Goal: Task Accomplishment & Management: Use online tool/utility

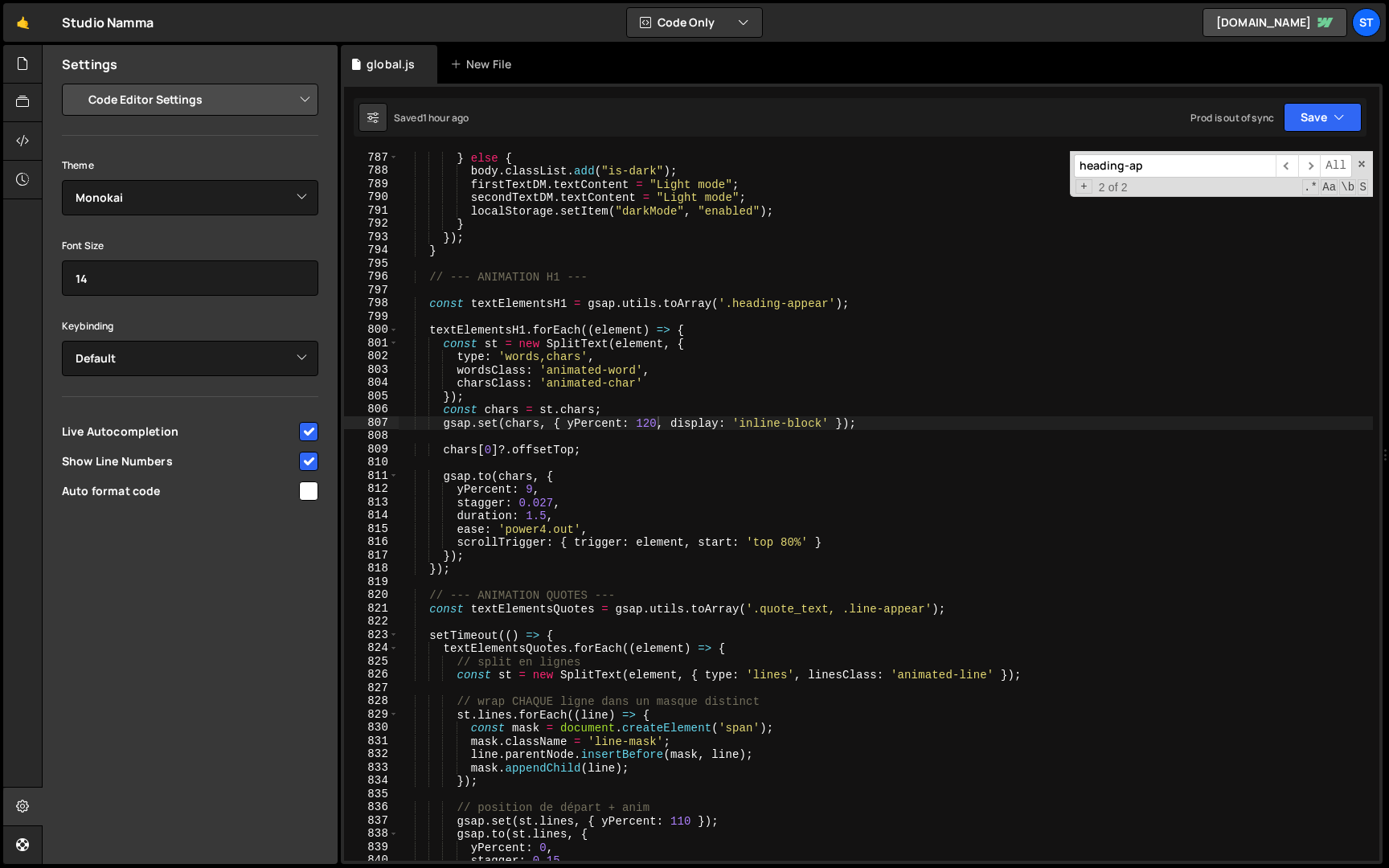
select select "editor"
select select "ace/theme/monokai"
click at [1237, 168] on input "heading-ap" at bounding box center [1174, 166] width 202 height 23
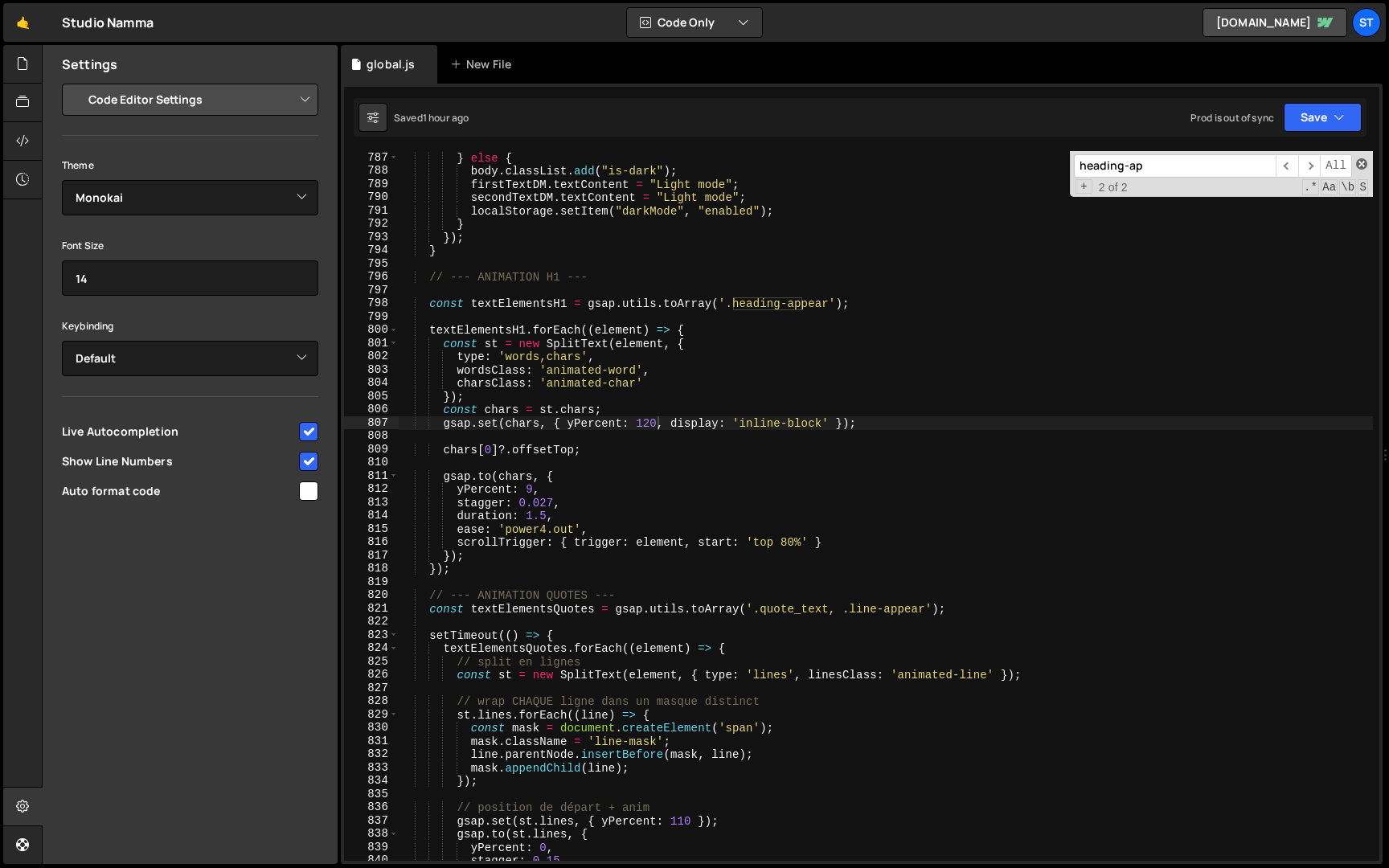
click at [1363, 163] on span at bounding box center [1361, 163] width 11 height 11
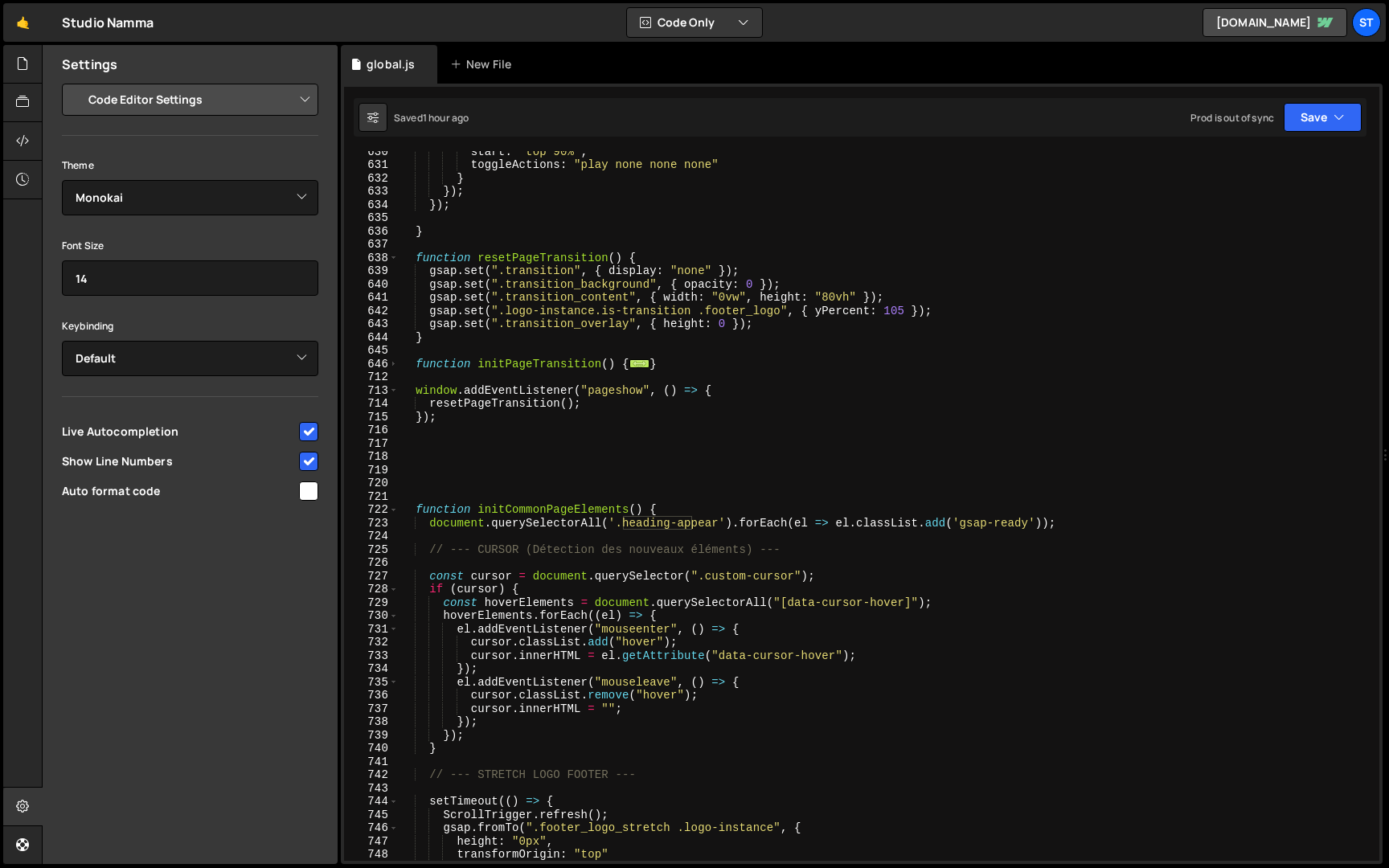
scroll to position [4421, 0]
click at [392, 514] on span at bounding box center [393, 509] width 9 height 13
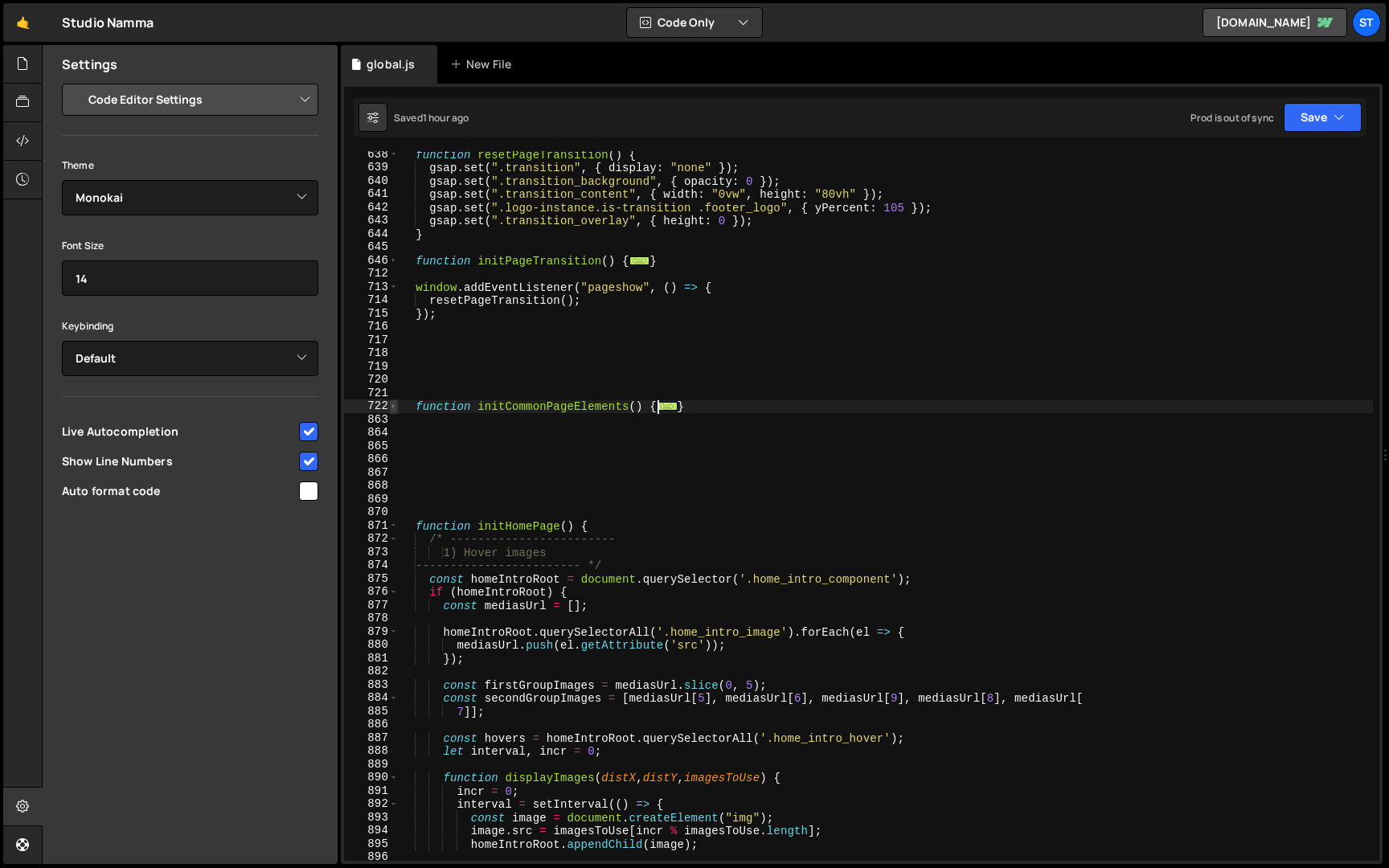
scroll to position [4525, 0]
click at [392, 526] on span at bounding box center [393, 526] width 9 height 13
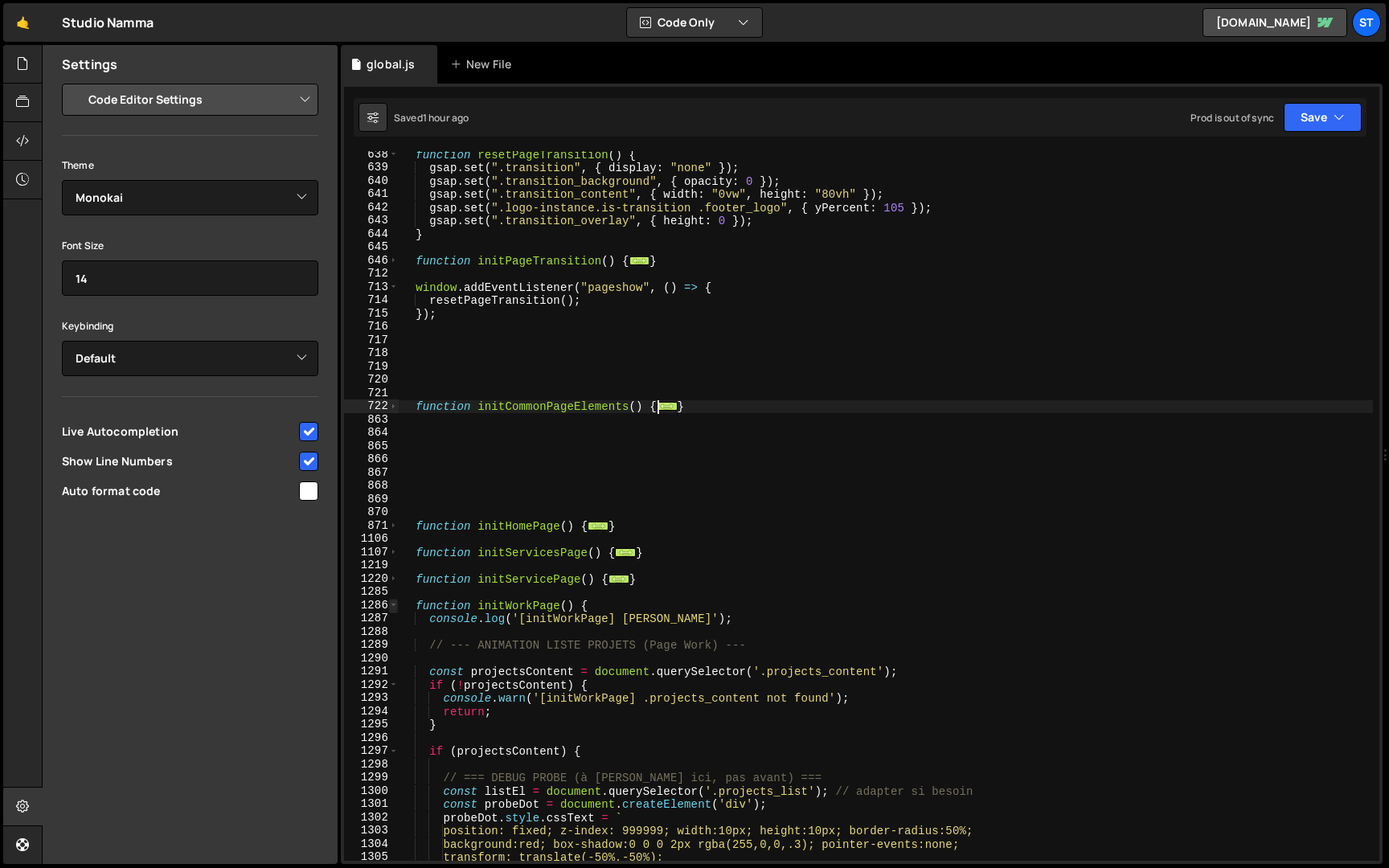
click at [396, 606] on span at bounding box center [393, 606] width 9 height 13
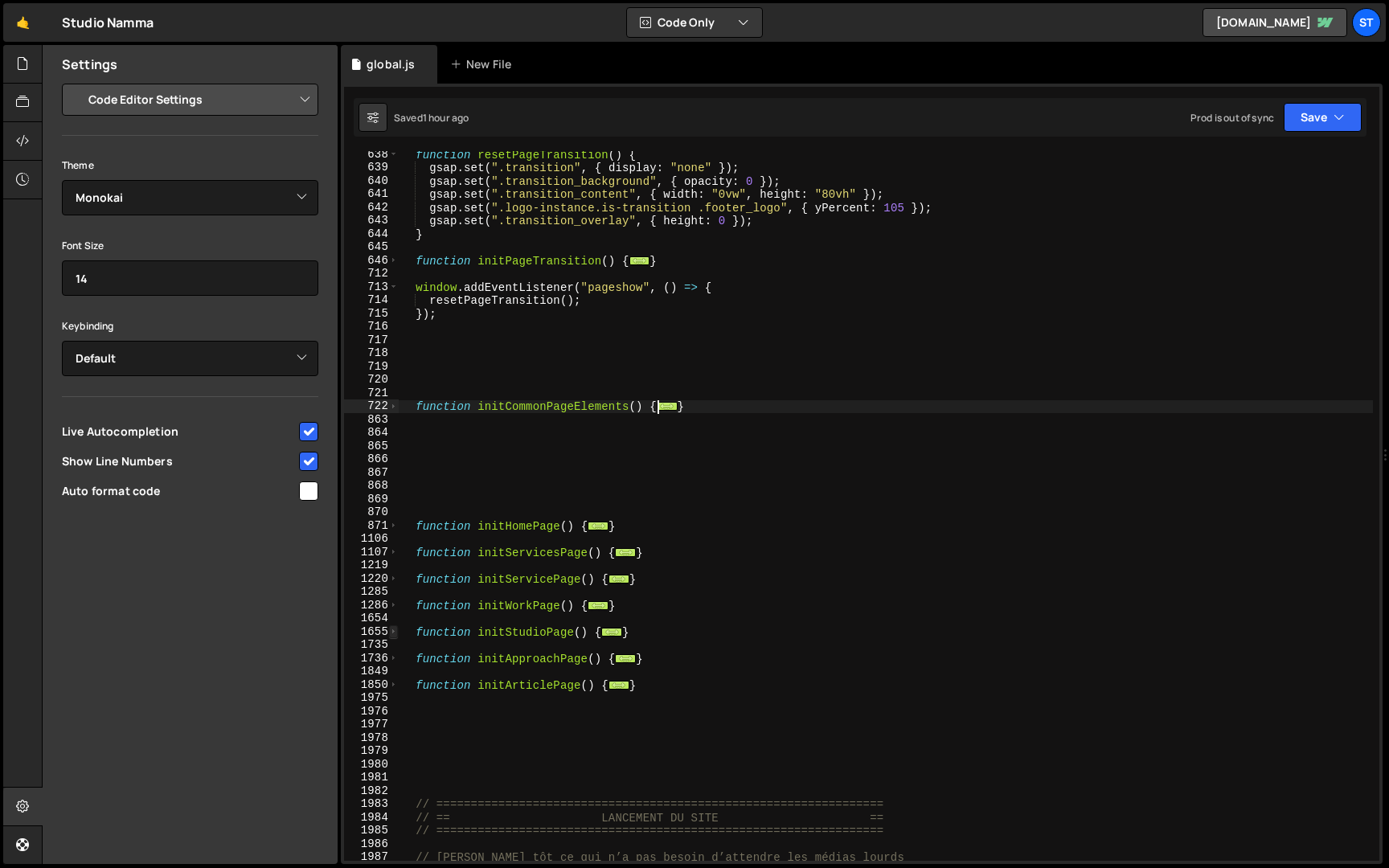
click at [396, 633] on span at bounding box center [393, 632] width 9 height 13
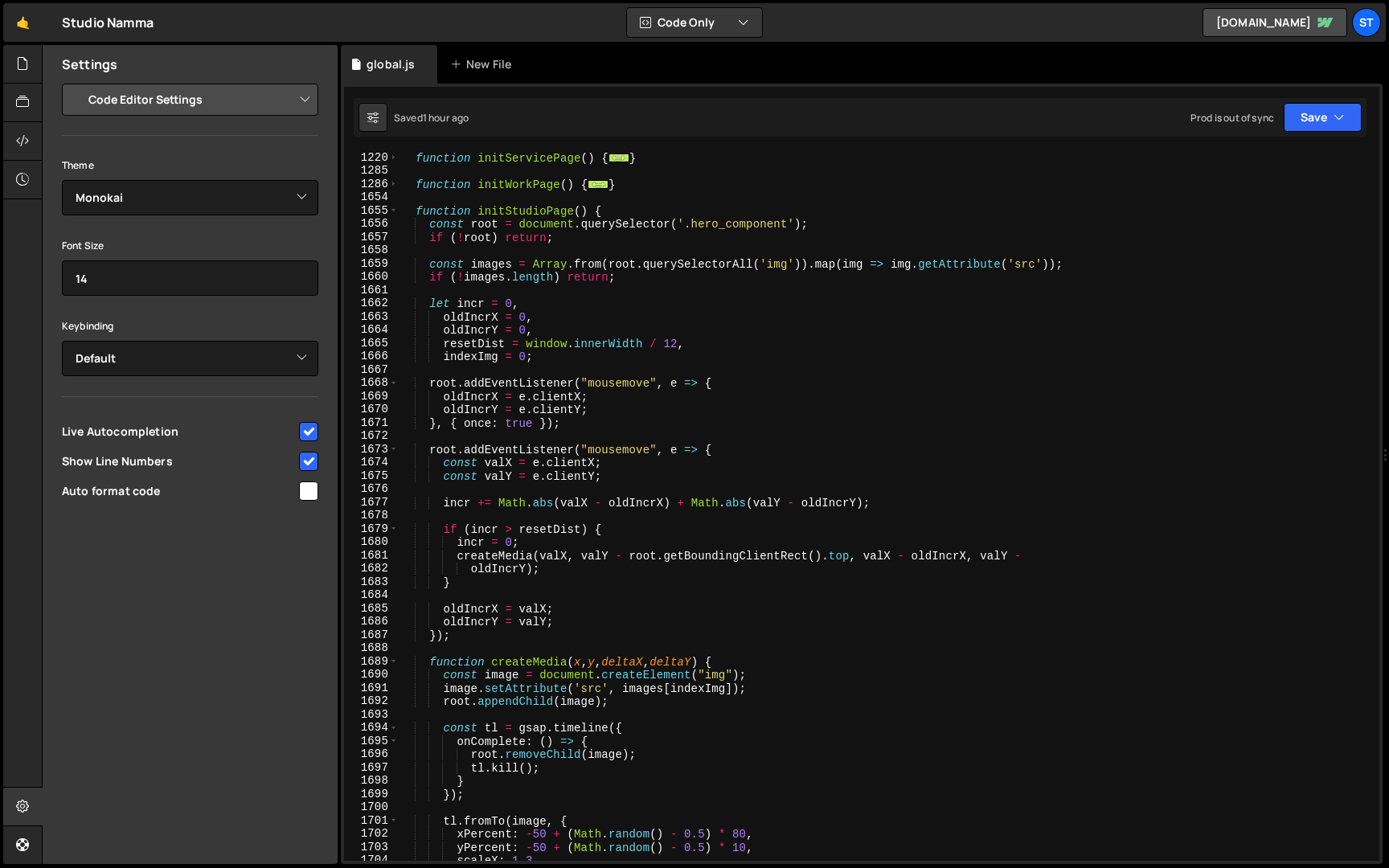
scroll to position [4921, 0]
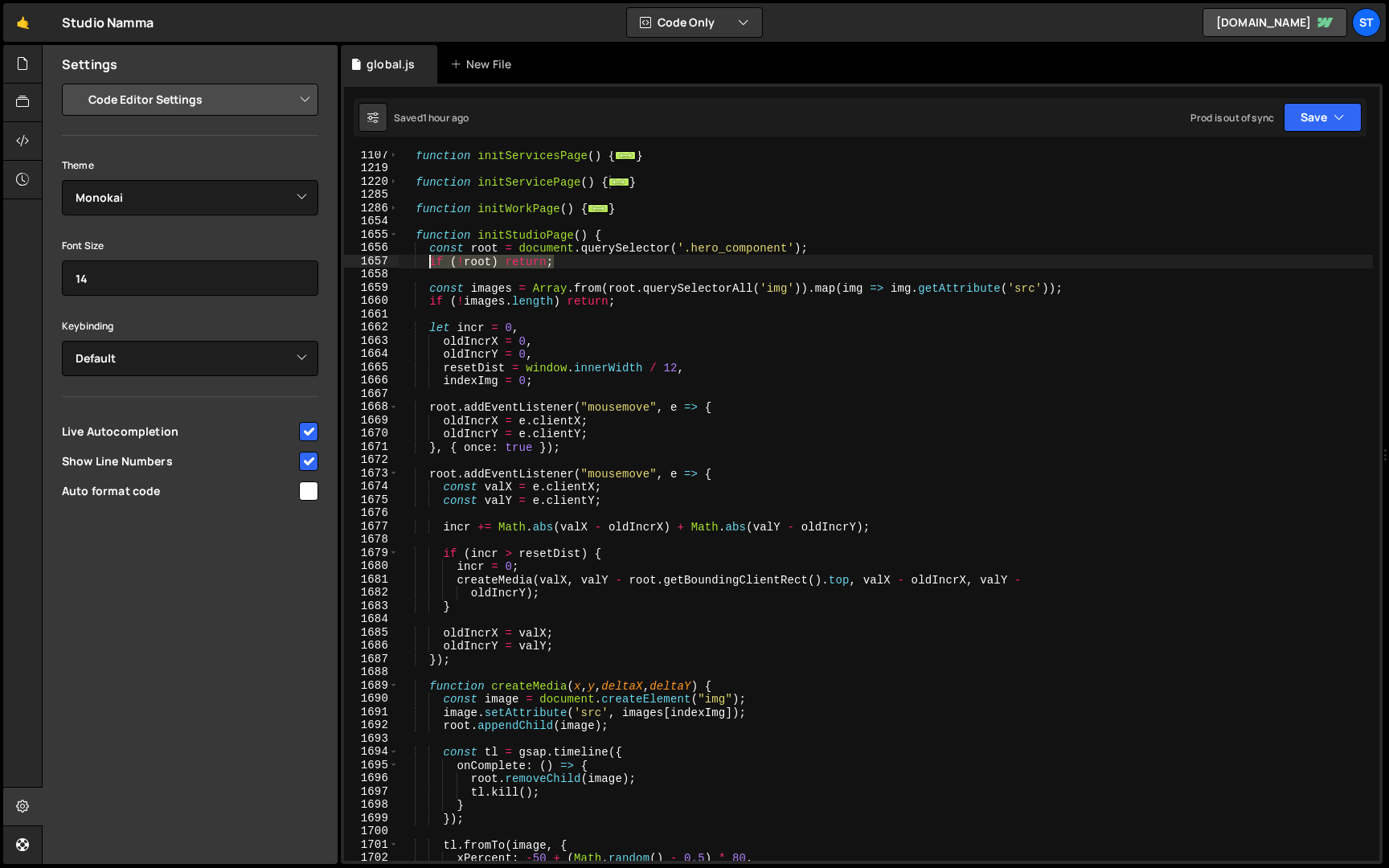
drag, startPoint x: 564, startPoint y: 260, endPoint x: 430, endPoint y: 256, distance: 134.1
click at [430, 256] on div "function initServicesPage ( ) { ... } function initServicePage ( ) { ... } func…" at bounding box center [886, 516] width 975 height 736
click at [624, 236] on div "function initServicesPage ( ) { ... } function initServicePage ( ) { ... } func…" at bounding box center [886, 516] width 975 height 736
type textarea "function initStudioPage() {"
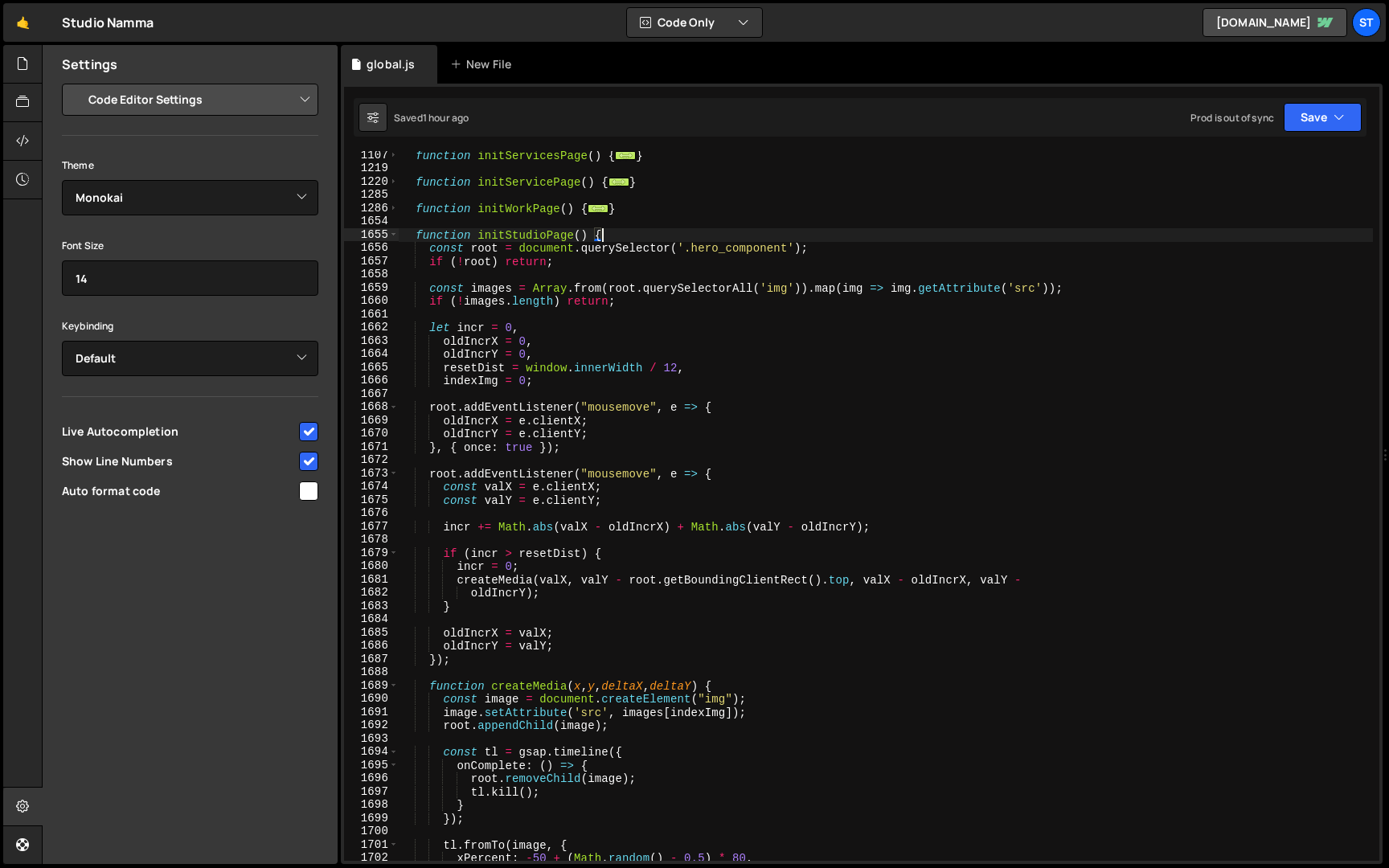
scroll to position [0, 1]
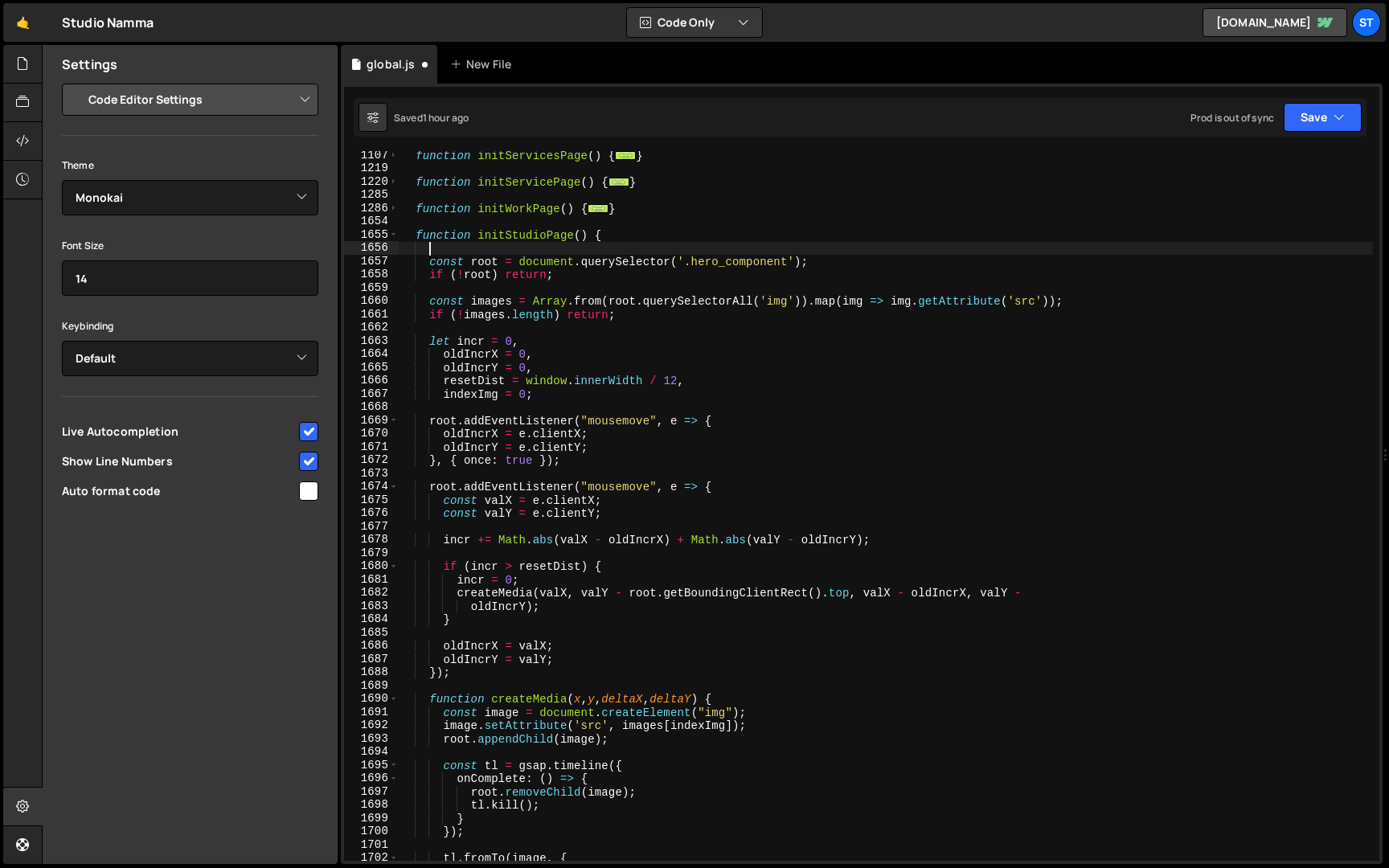
paste textarea "if (!root) return;"
type textarea "if (!root) return;"
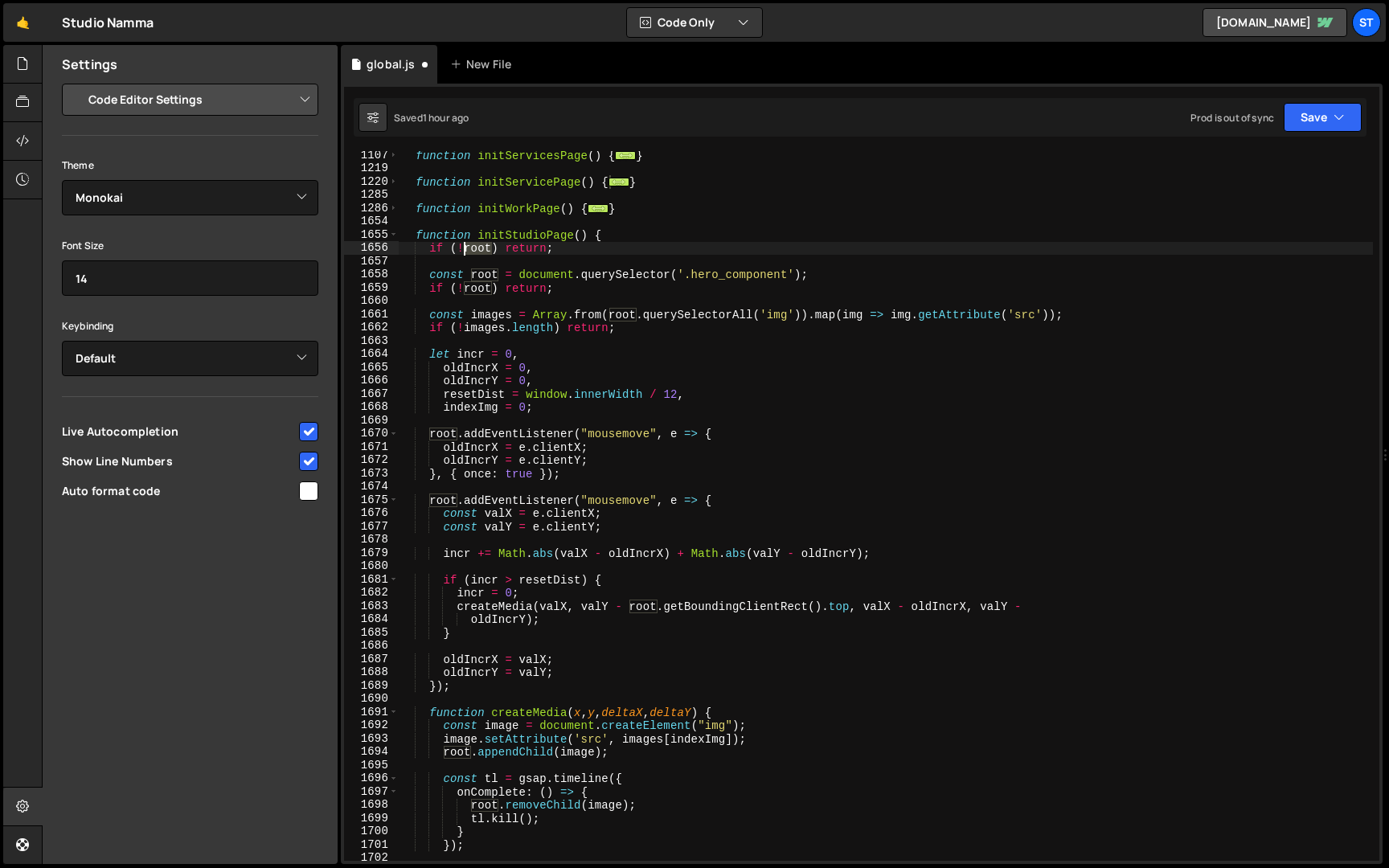
drag, startPoint x: 490, startPoint y: 243, endPoint x: 467, endPoint y: 246, distance: 23.2
click at [467, 246] on div "function initServicesPage ( ) { ... } function initServicePage ( ) { ... } func…" at bounding box center [886, 516] width 975 height 736
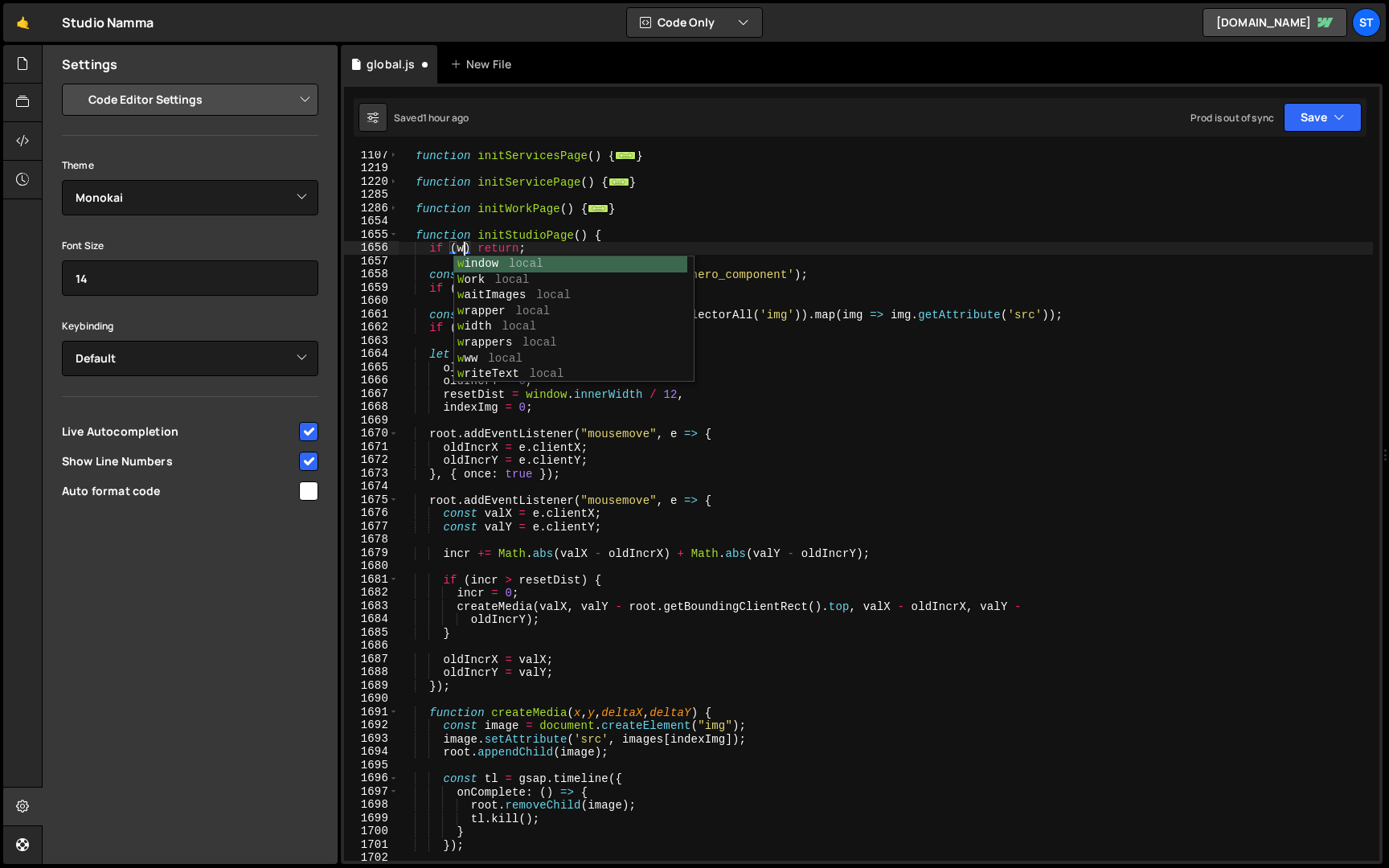
scroll to position [0, 5]
click at [525, 265] on div "win dow local triggerVie w portPo in t local initGro w [GEOGRAPHIC_DATA] i mati…" at bounding box center [574, 296] width 240 height 79
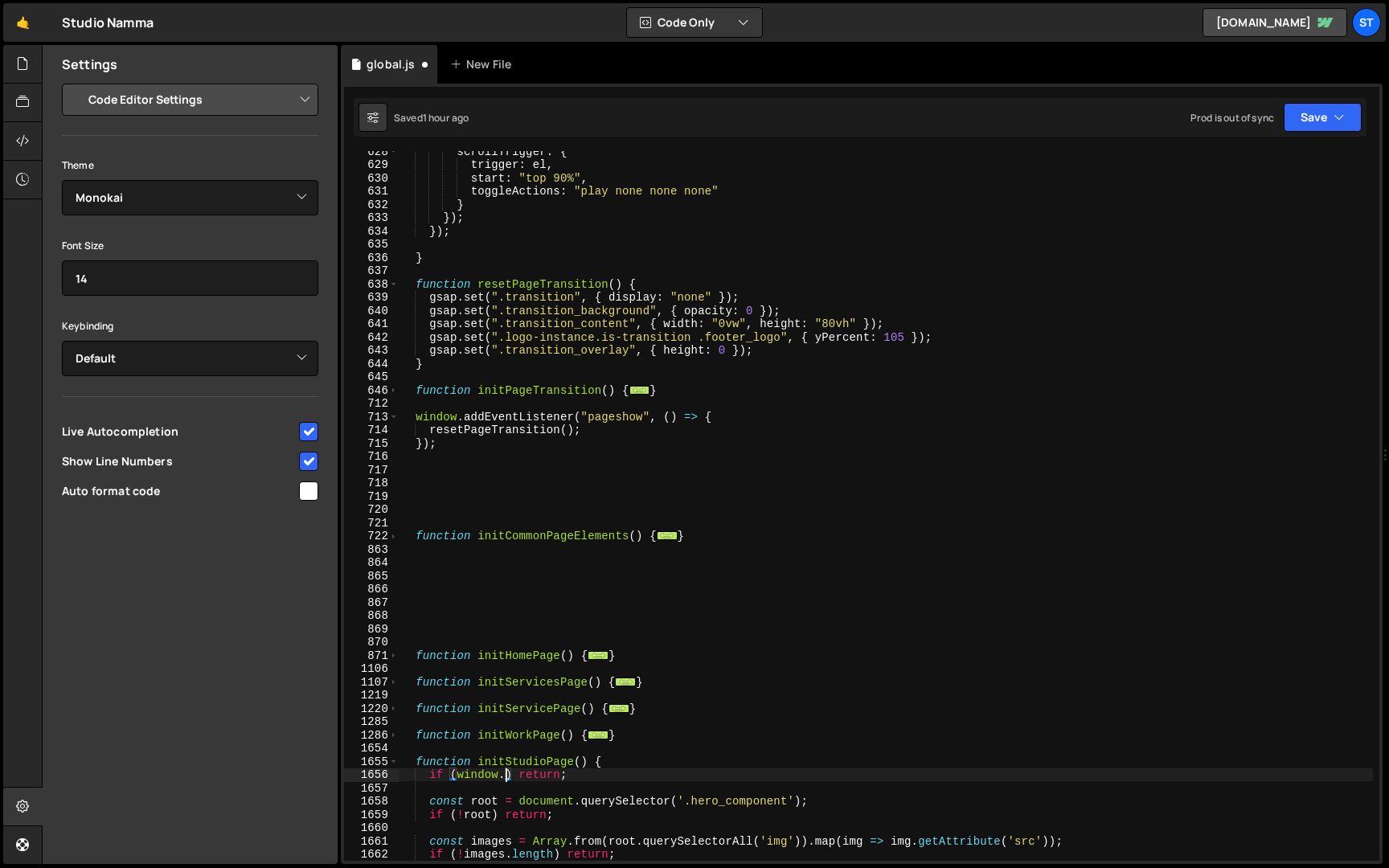
scroll to position [4352, 0]
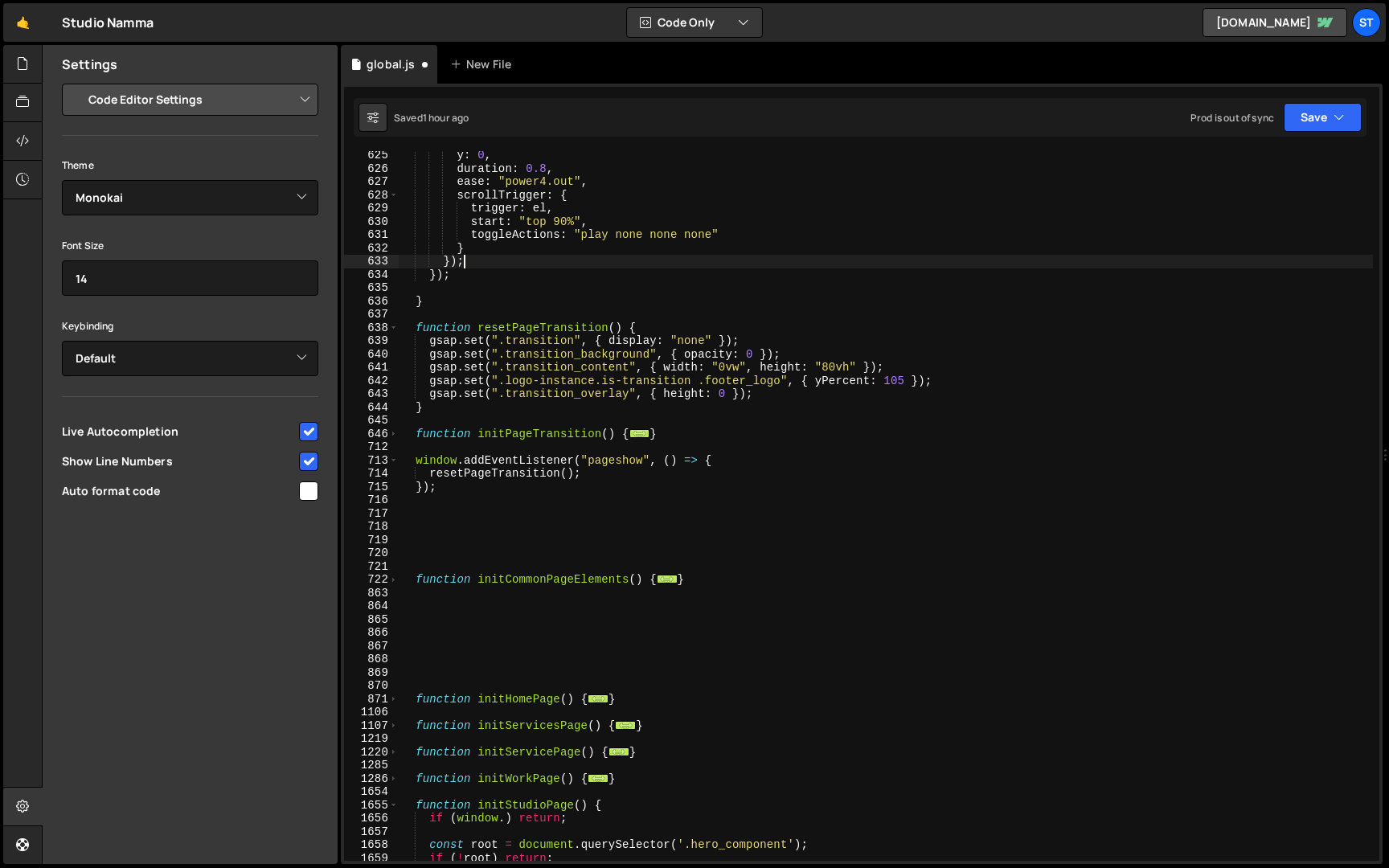
click at [1144, 260] on div "y : 0 , duration : 0.8 , ease : "power4.out" , scrollTrigger : { trigger : el ,…" at bounding box center [886, 516] width 975 height 736
type textarea "});"
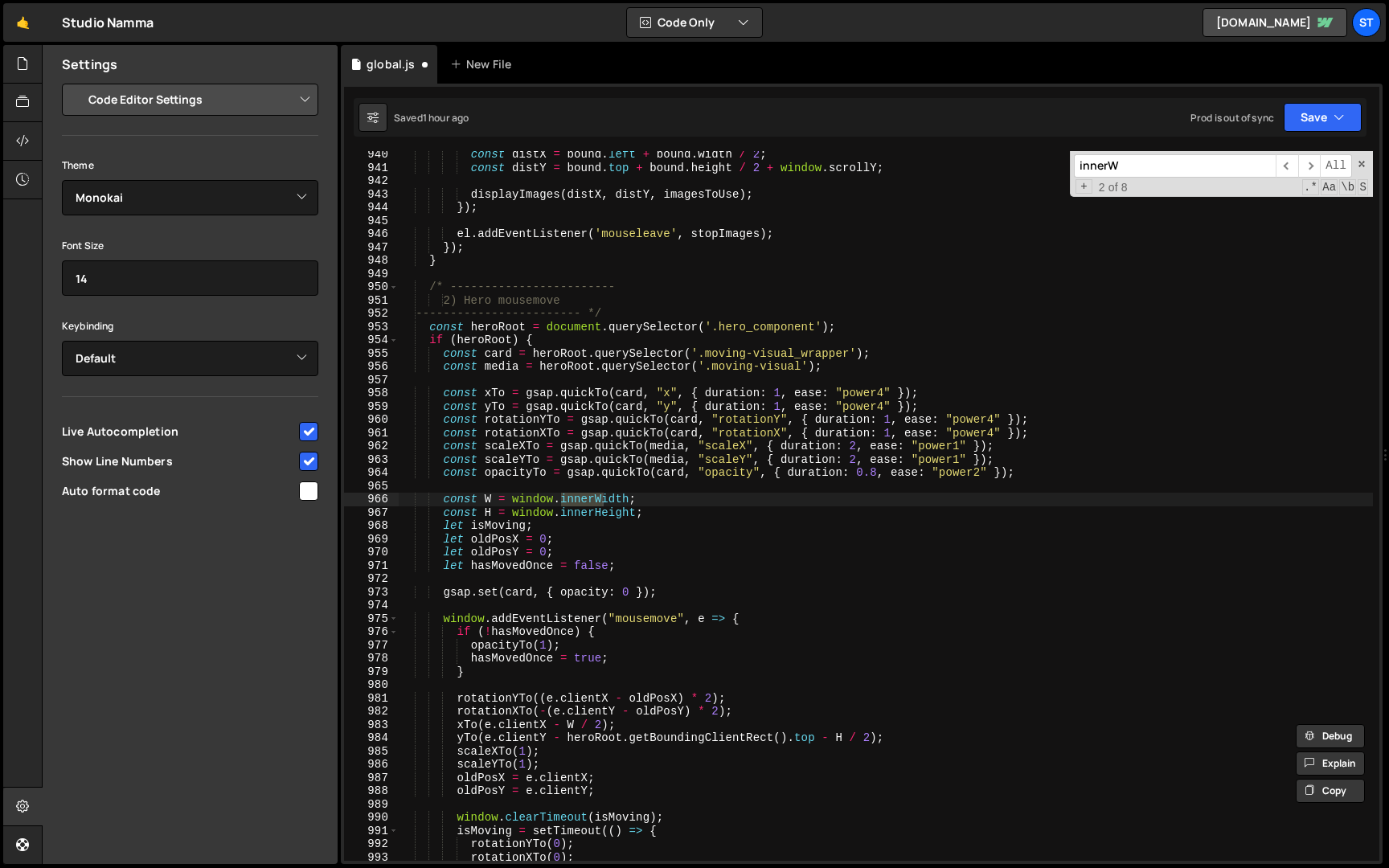
scroll to position [7668, 0]
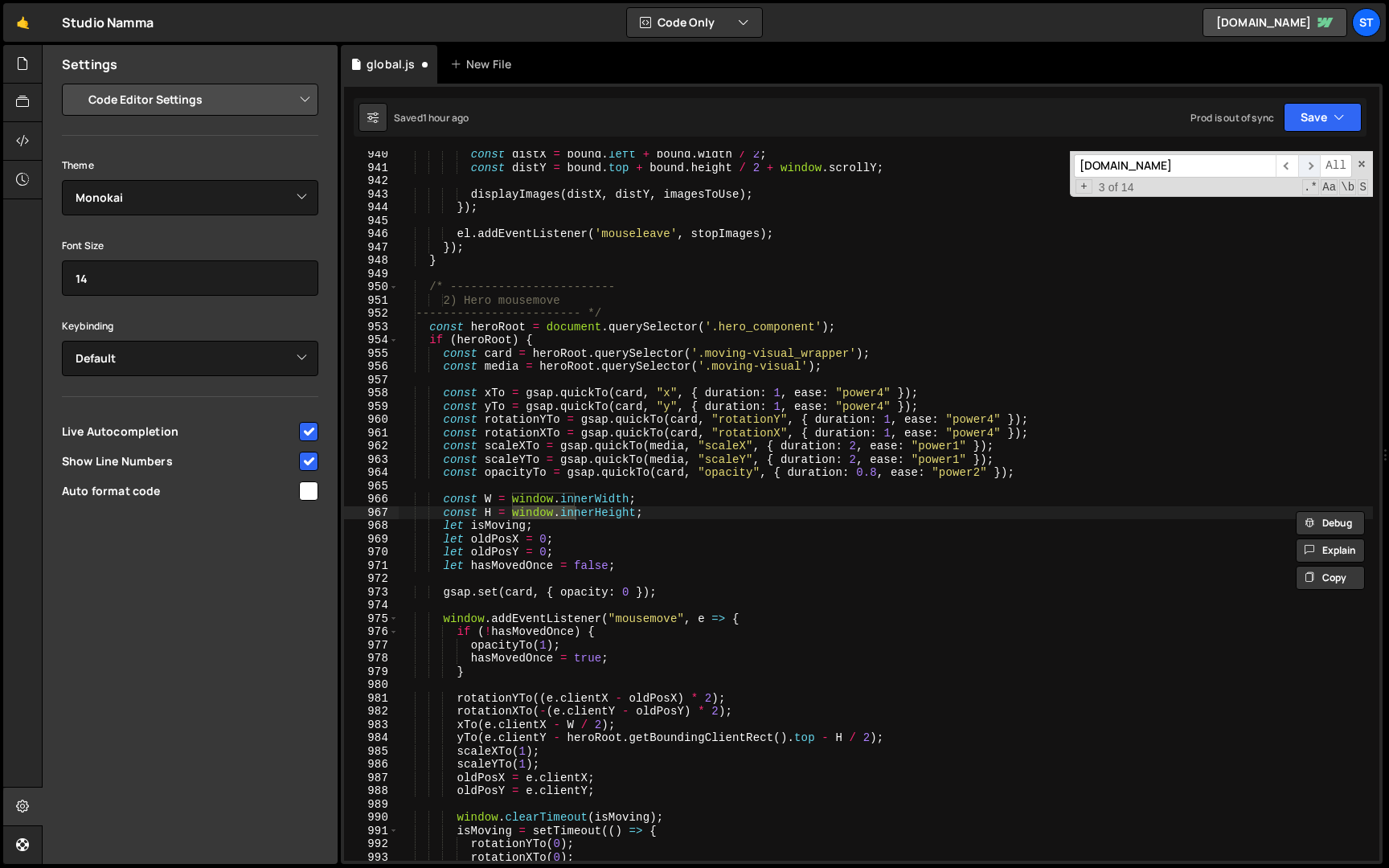
click at [1313, 170] on span "​" at bounding box center [1309, 166] width 23 height 23
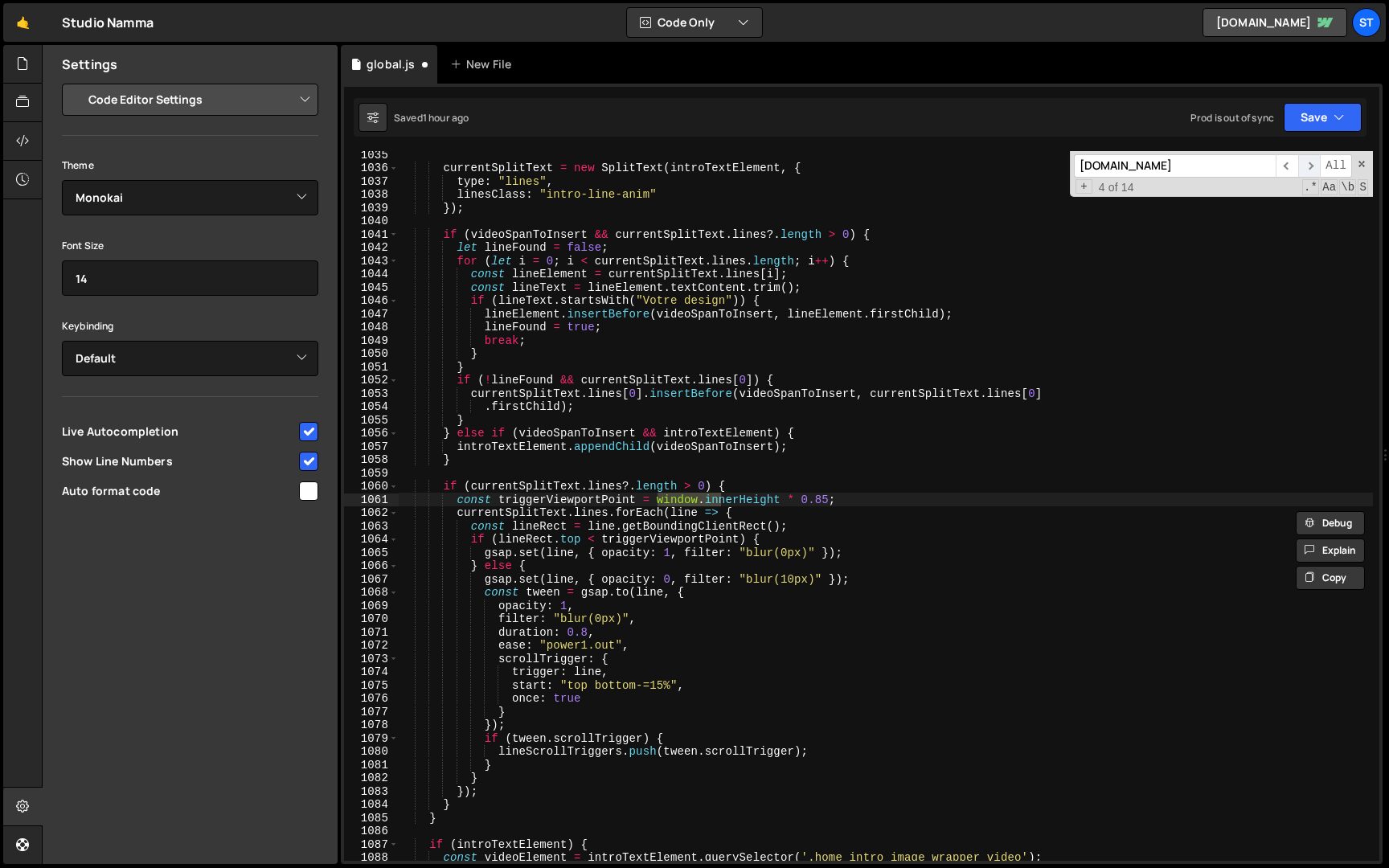
scroll to position [8927, 0]
click at [1313, 170] on span "​" at bounding box center [1309, 166] width 23 height 23
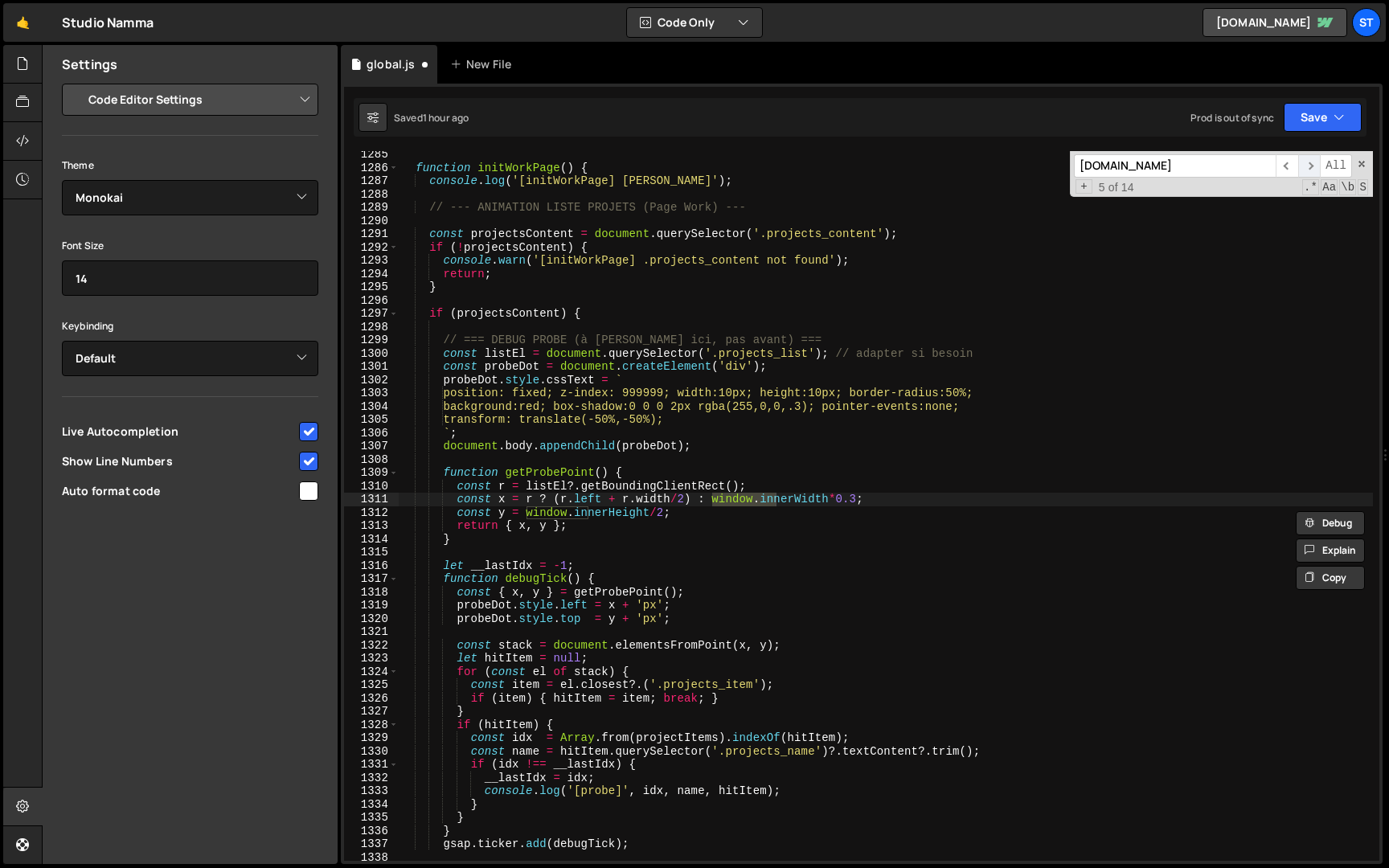
scroll to position [9922, 0]
click at [1313, 170] on span "​" at bounding box center [1309, 166] width 23 height 23
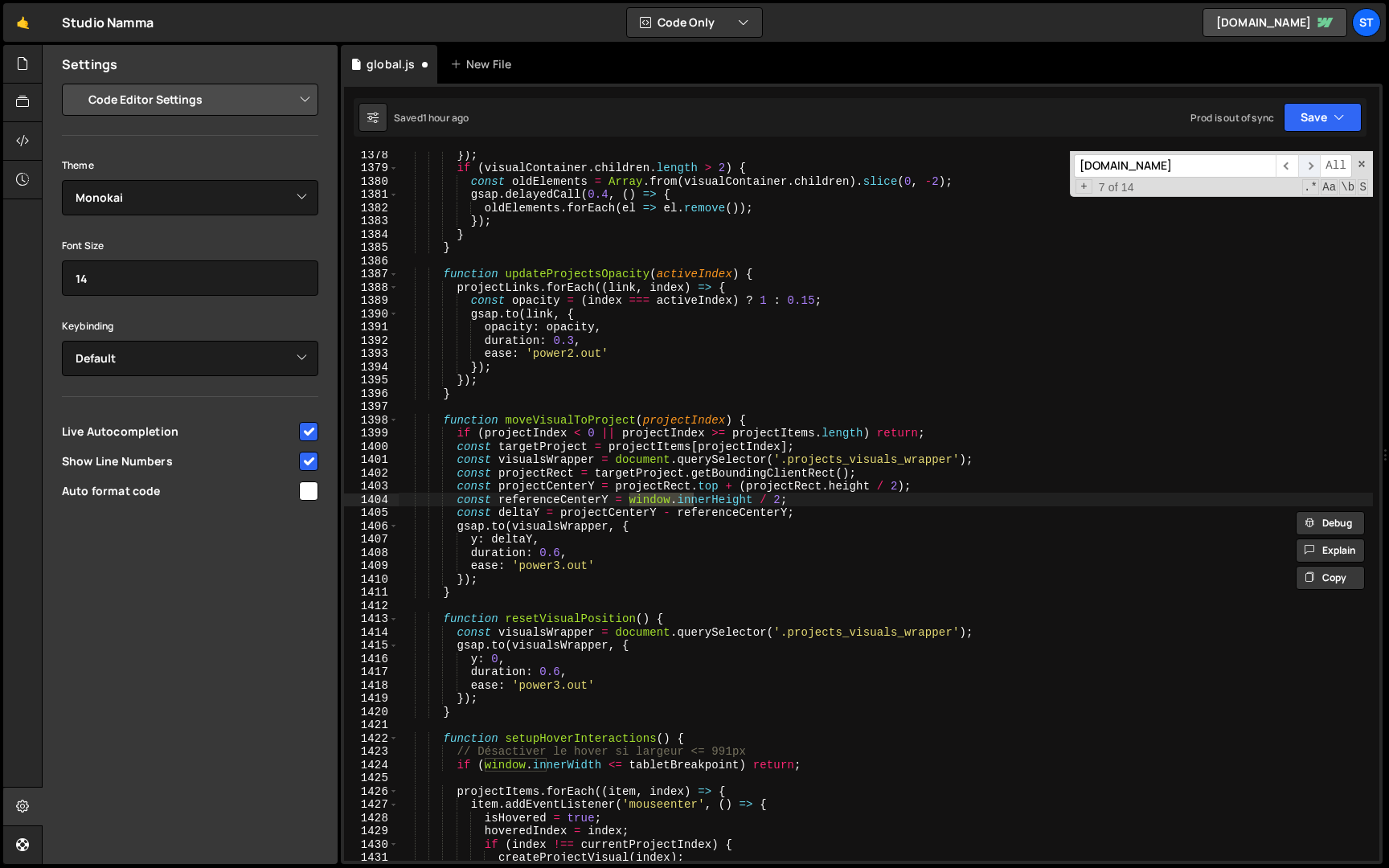
scroll to position [11154, 0]
click at [1082, 168] on input "[DOMAIN_NAME]" at bounding box center [1174, 166] width 202 height 23
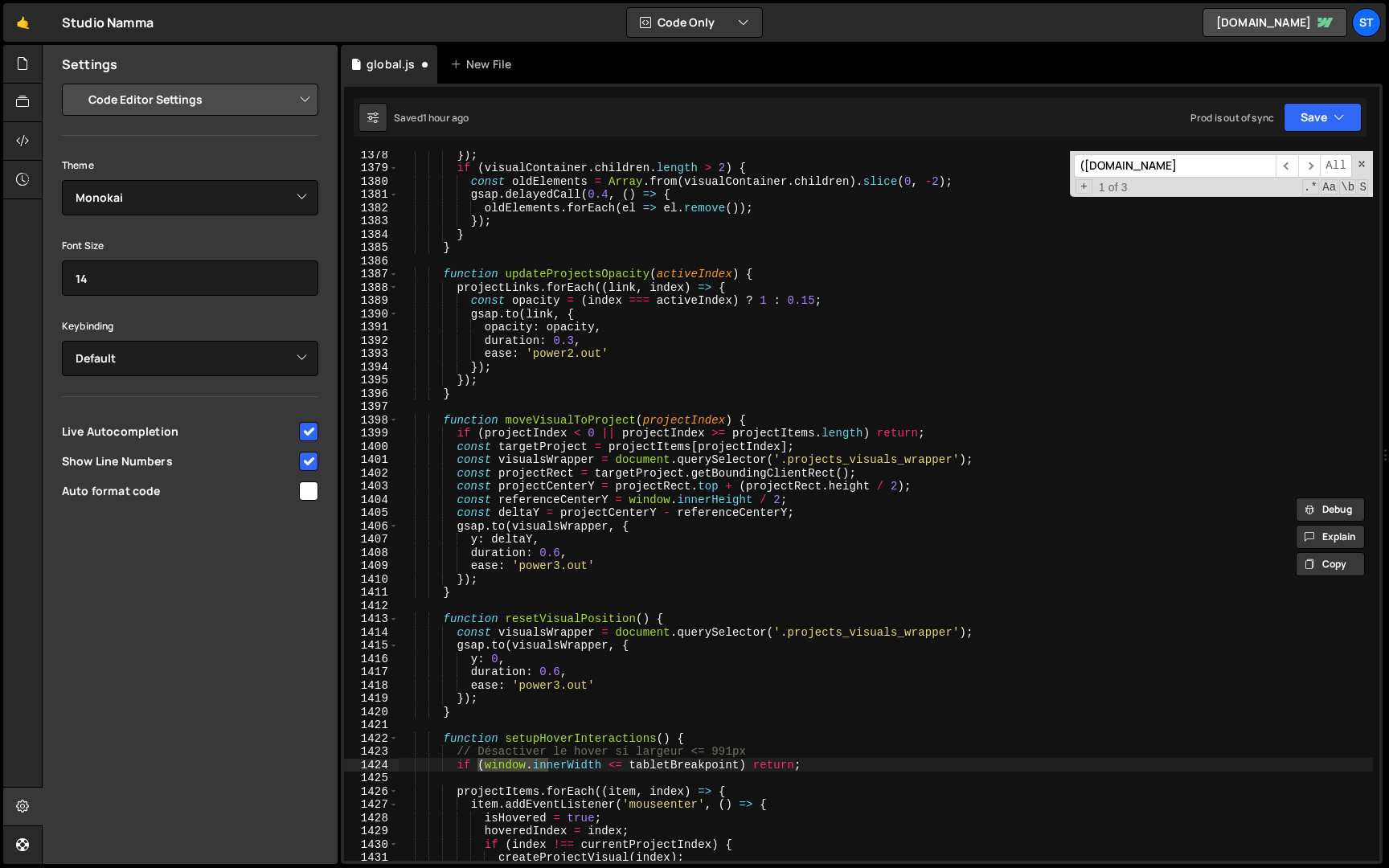
type input "([DOMAIN_NAME]"
drag, startPoint x: 821, startPoint y: 765, endPoint x: 459, endPoint y: 762, distance: 362.0
click at [459, 763] on div "}) ; if ( visualContainer . children . length > 2 ) { const oldElements = Array…" at bounding box center [886, 515] width 975 height 736
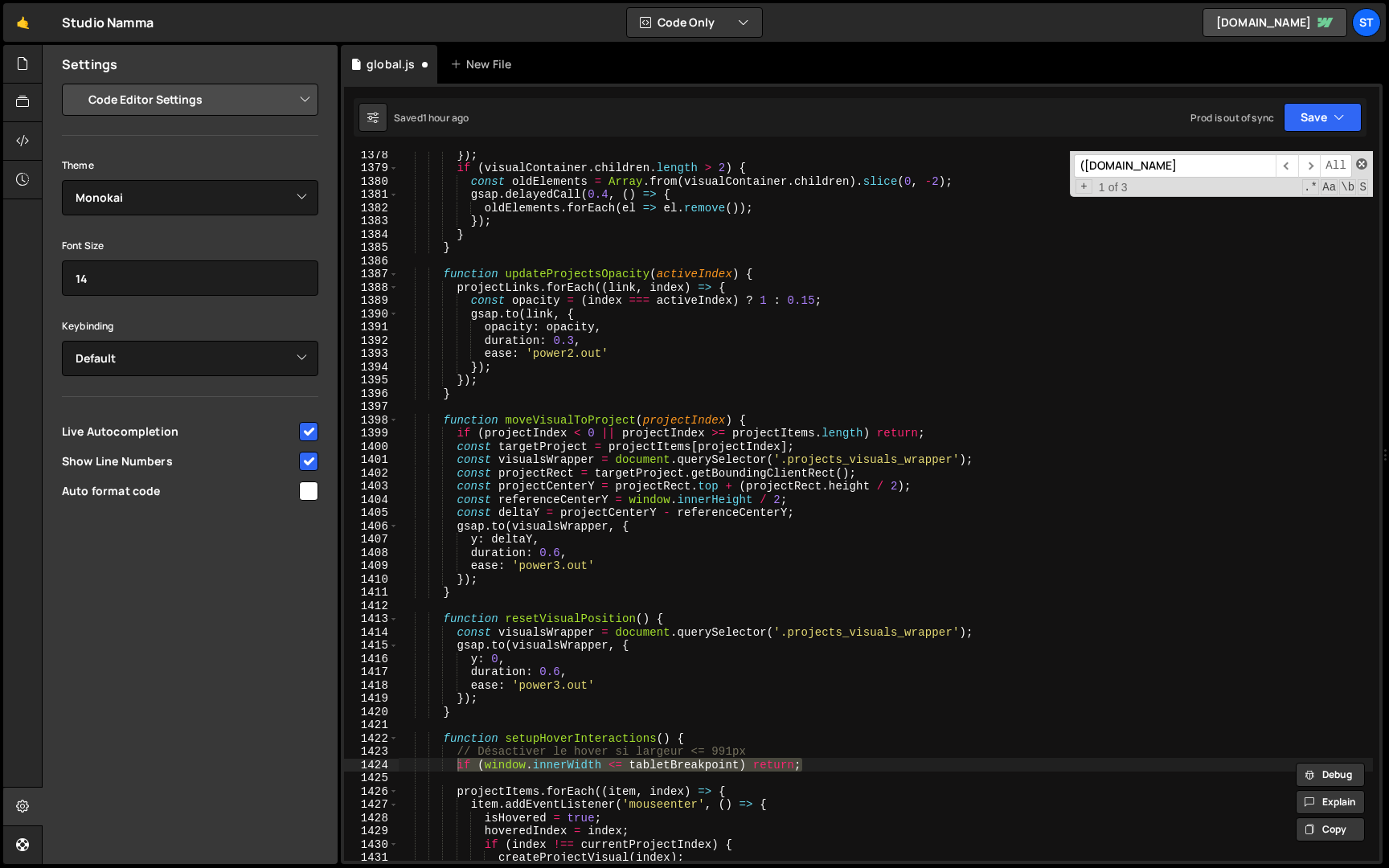
click at [1362, 158] on span at bounding box center [1361, 163] width 11 height 11
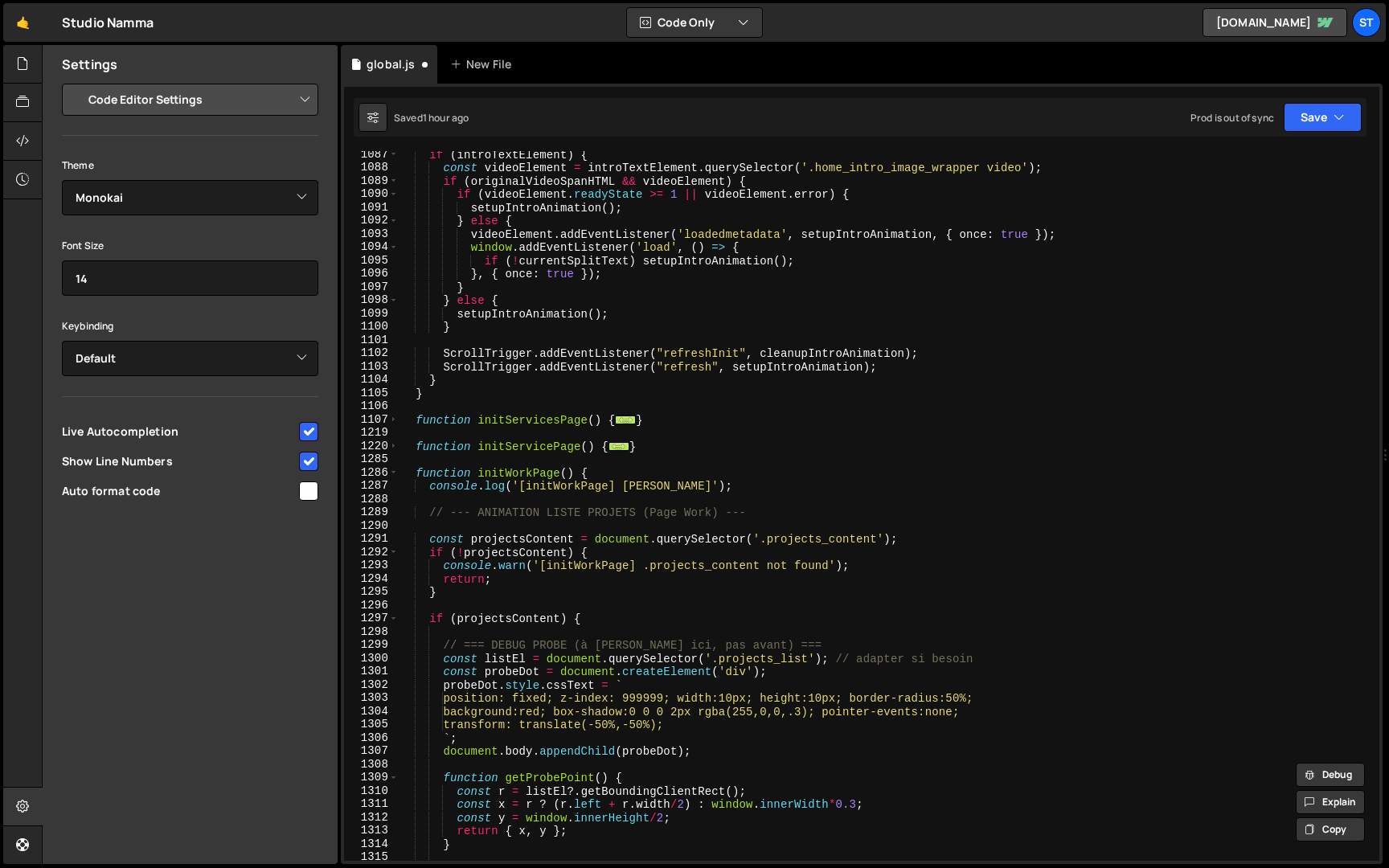
scroll to position [9617, 0]
click at [394, 472] on span at bounding box center [393, 473] width 9 height 13
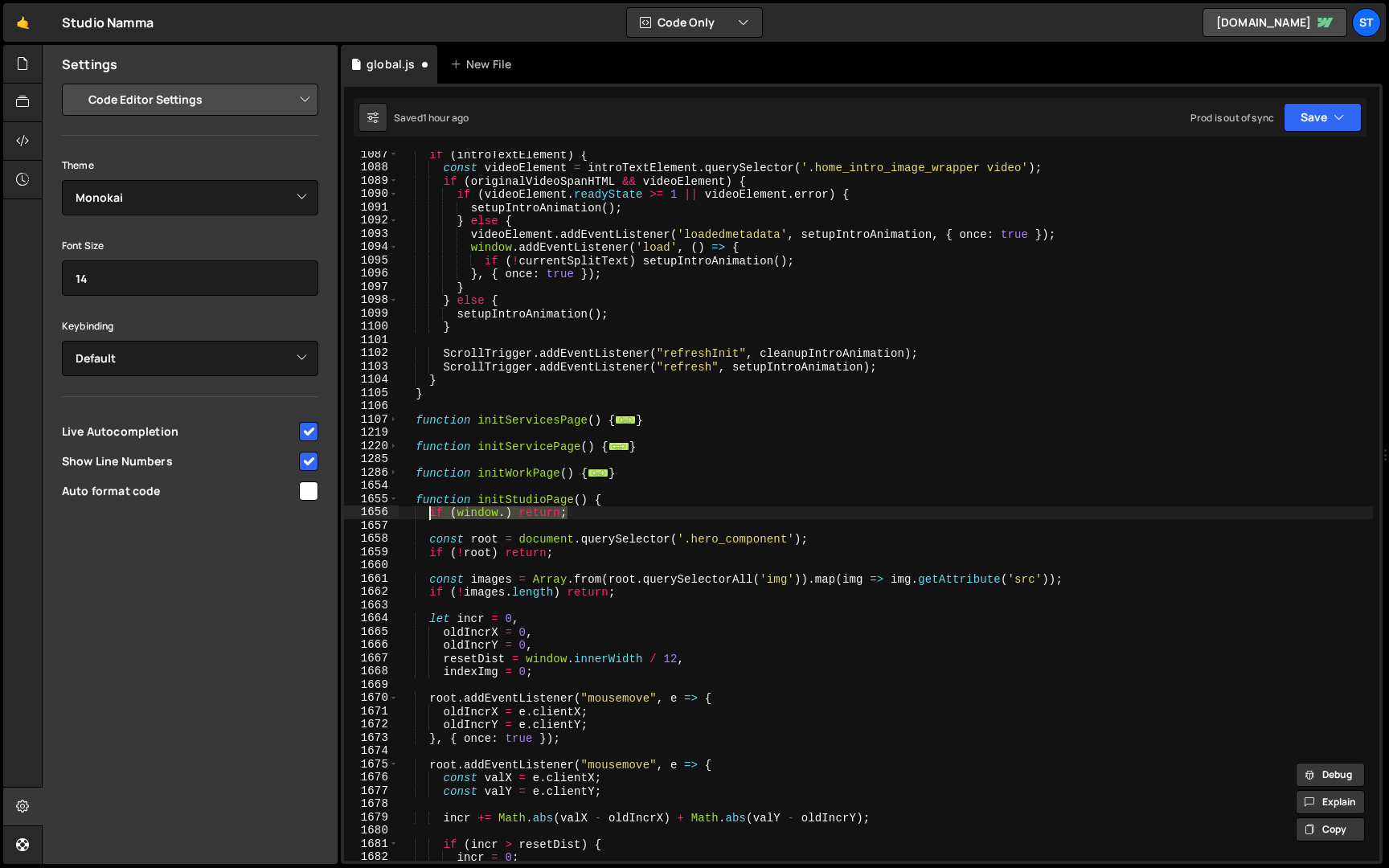
drag, startPoint x: 593, startPoint y: 512, endPoint x: 428, endPoint y: 515, distance: 165.0
click at [428, 515] on div "if ( introTextElement ) { const videoElement = introTextElement . querySelector…" at bounding box center [886, 515] width 975 height 736
paste textarea "innerWidth <= tabletBreakpoint"
type textarea "if (window.innerWidth <= tabletBreakpoint) return;"
click at [1328, 116] on button "Save" at bounding box center [1323, 117] width 78 height 29
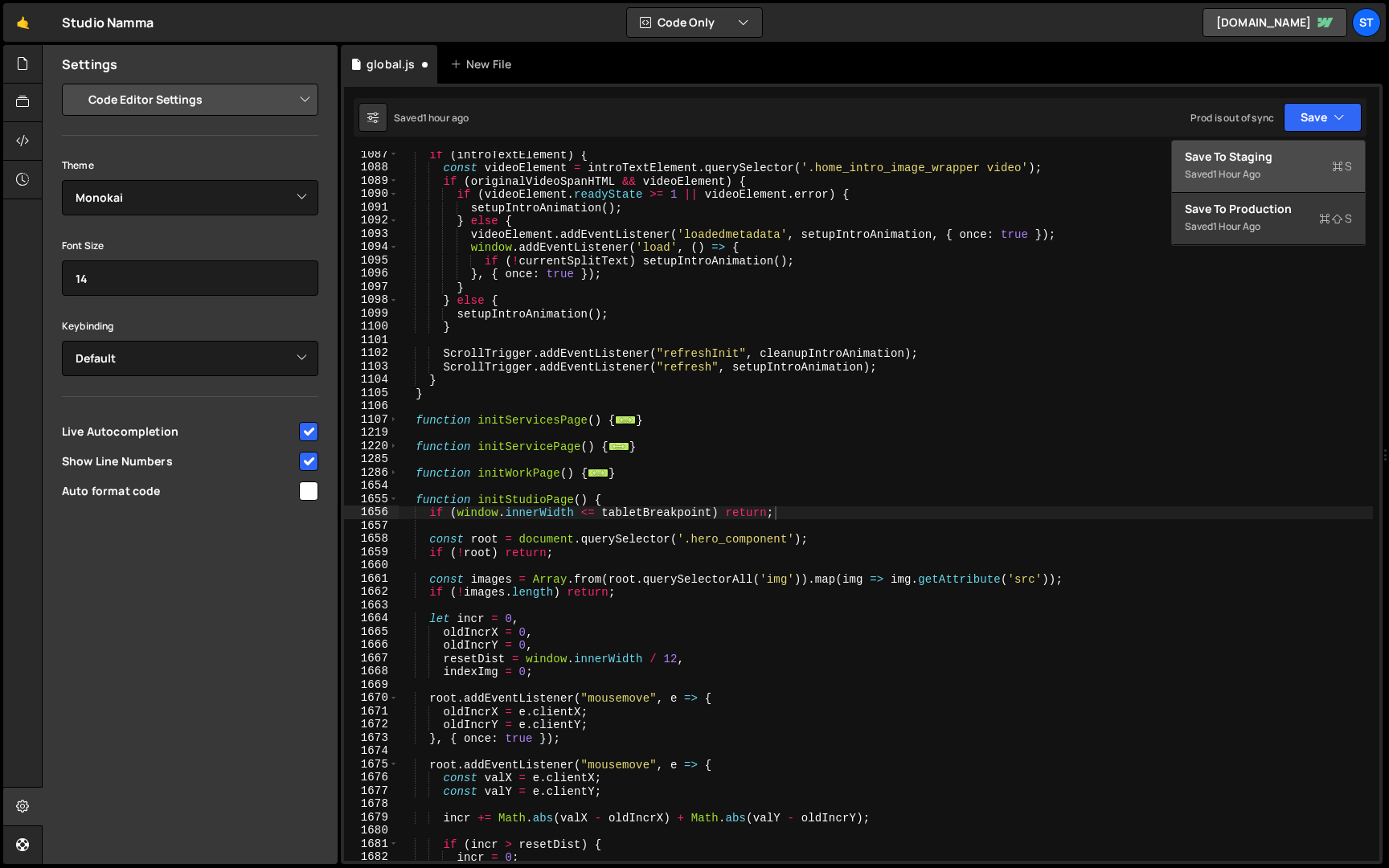
click at [1283, 163] on div "Save to Staging S" at bounding box center [1269, 156] width 168 height 16
